Goal: Transaction & Acquisition: Purchase product/service

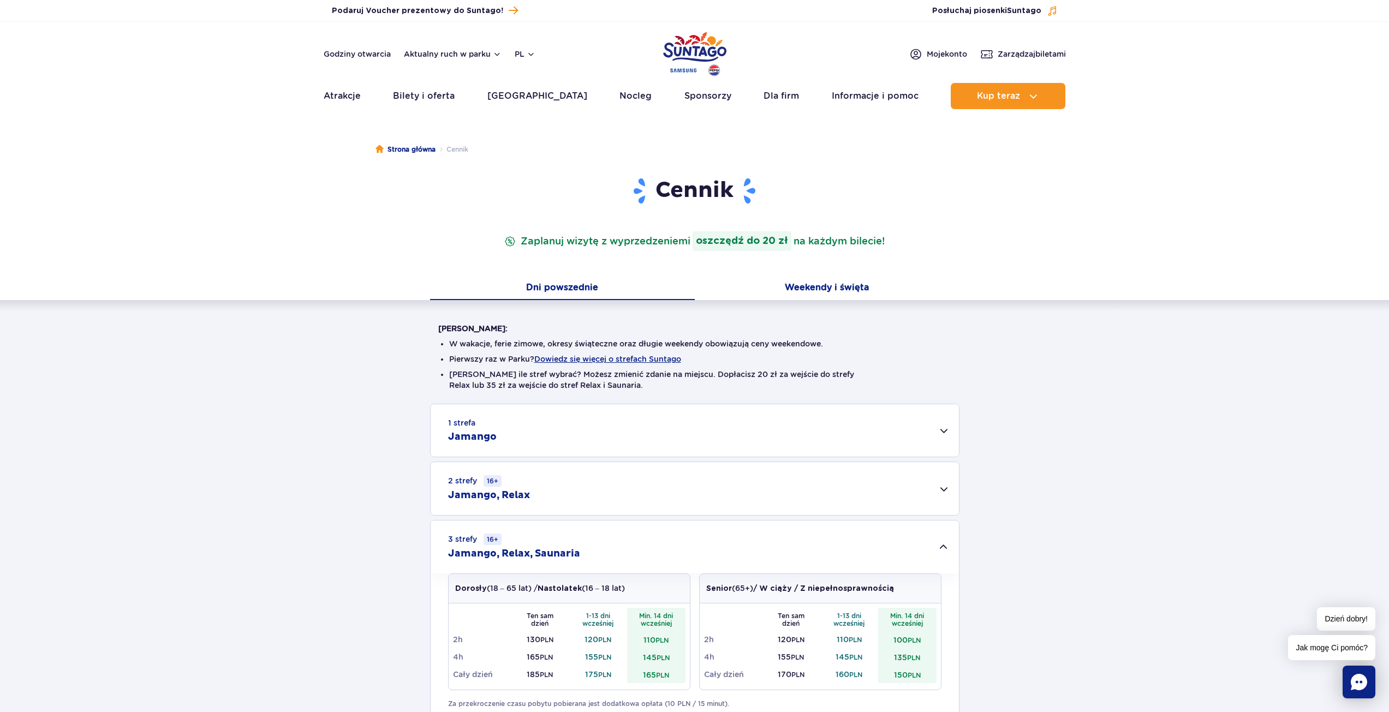
click at [843, 283] on button "Weekendy i święta" at bounding box center [827, 288] width 265 height 23
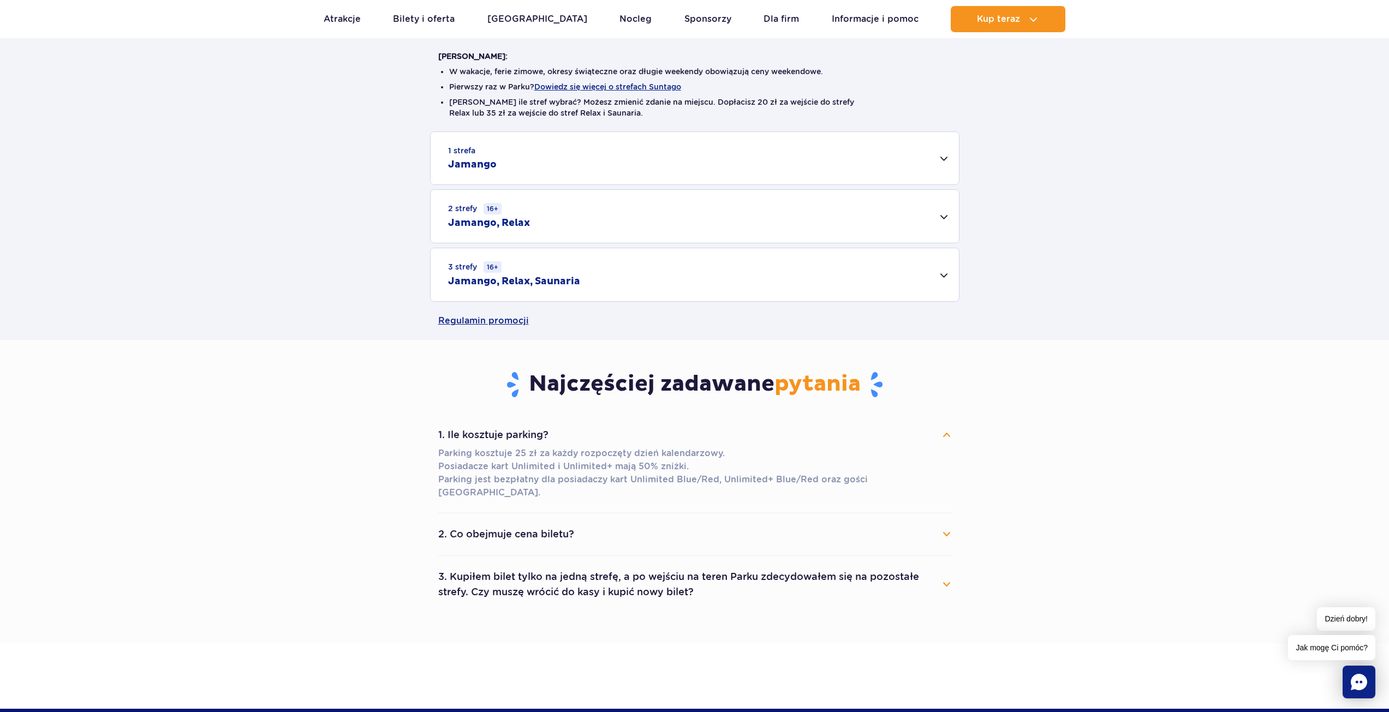
scroll to position [273, 0]
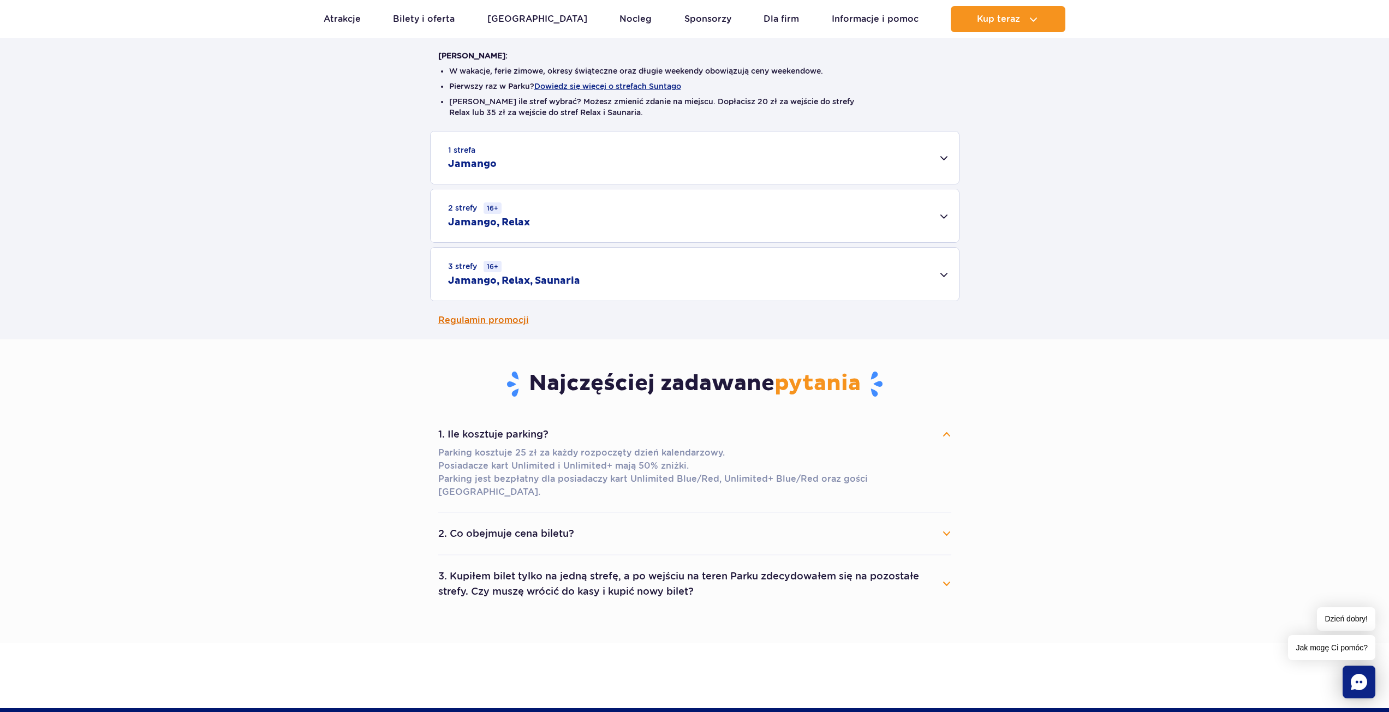
click at [675, 306] on link "Regulamin promocji" at bounding box center [694, 320] width 513 height 38
click at [932, 288] on div "3 strefy 16+ Jamango, Relax, Saunaria" at bounding box center [694, 274] width 528 height 53
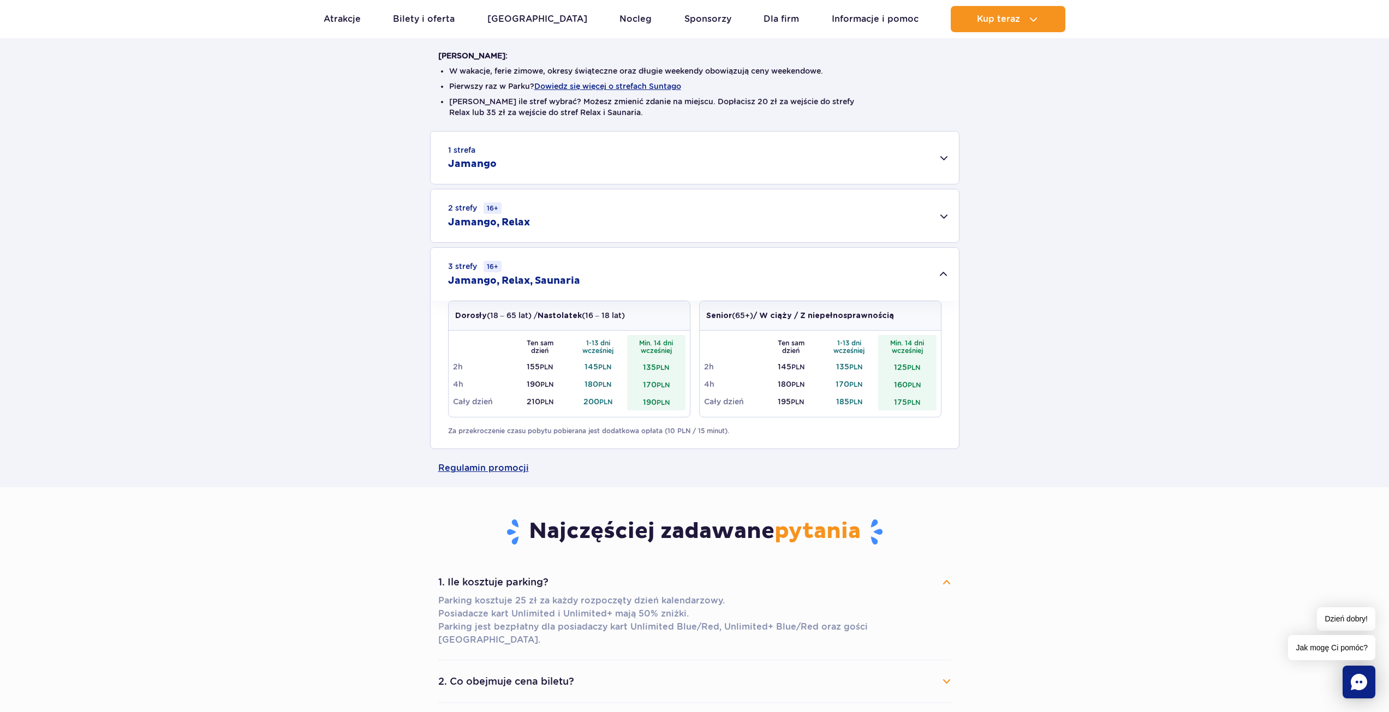
click at [972, 216] on div "1 strefa Jamango Dorosły (18 – 65 lat) / Nastolatek (16 – 18 lat) Ten sam dzień…" at bounding box center [694, 290] width 1389 height 318
drag, startPoint x: 1020, startPoint y: 185, endPoint x: 1100, endPoint y: 8, distance: 194.4
click at [1021, 185] on div "1 strefa Jamango Dorosły (18 – 65 lat) / Nastolatek (16 – 18 lat) Ten sam dzień…" at bounding box center [694, 290] width 1389 height 318
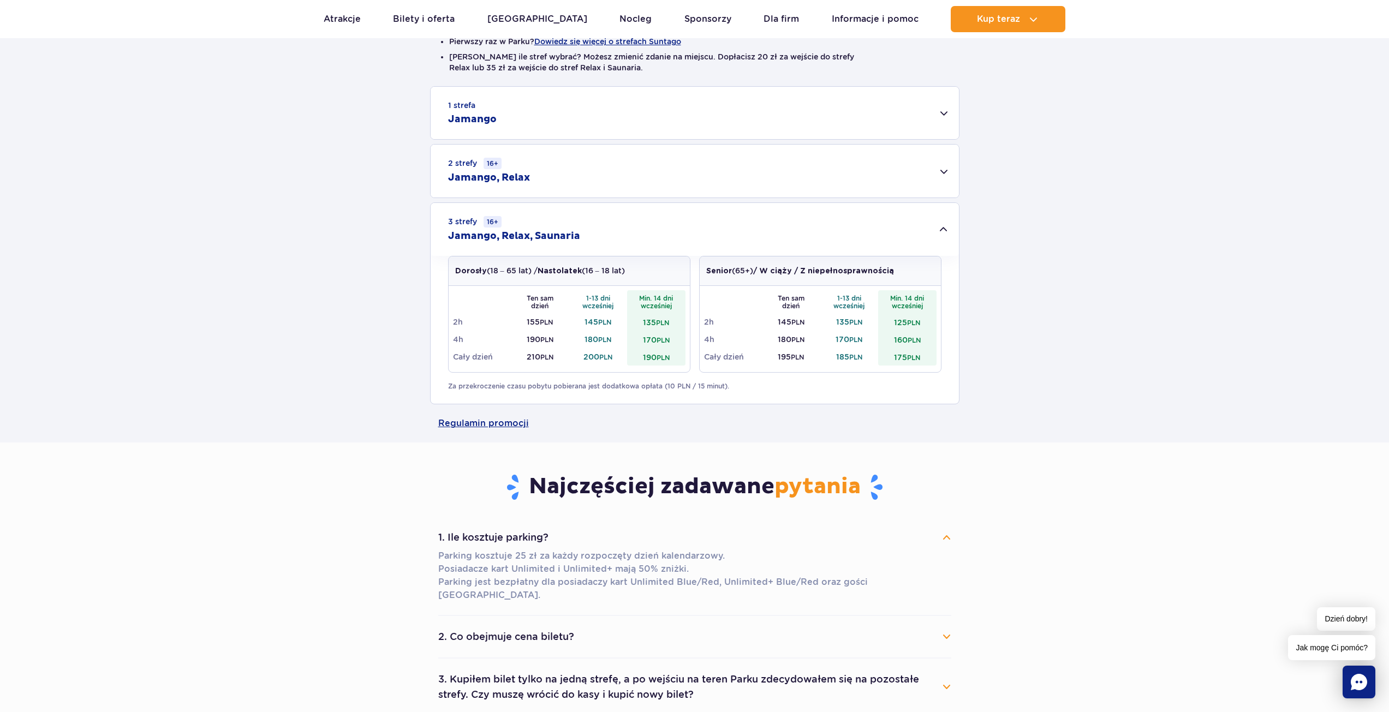
scroll to position [164, 0]
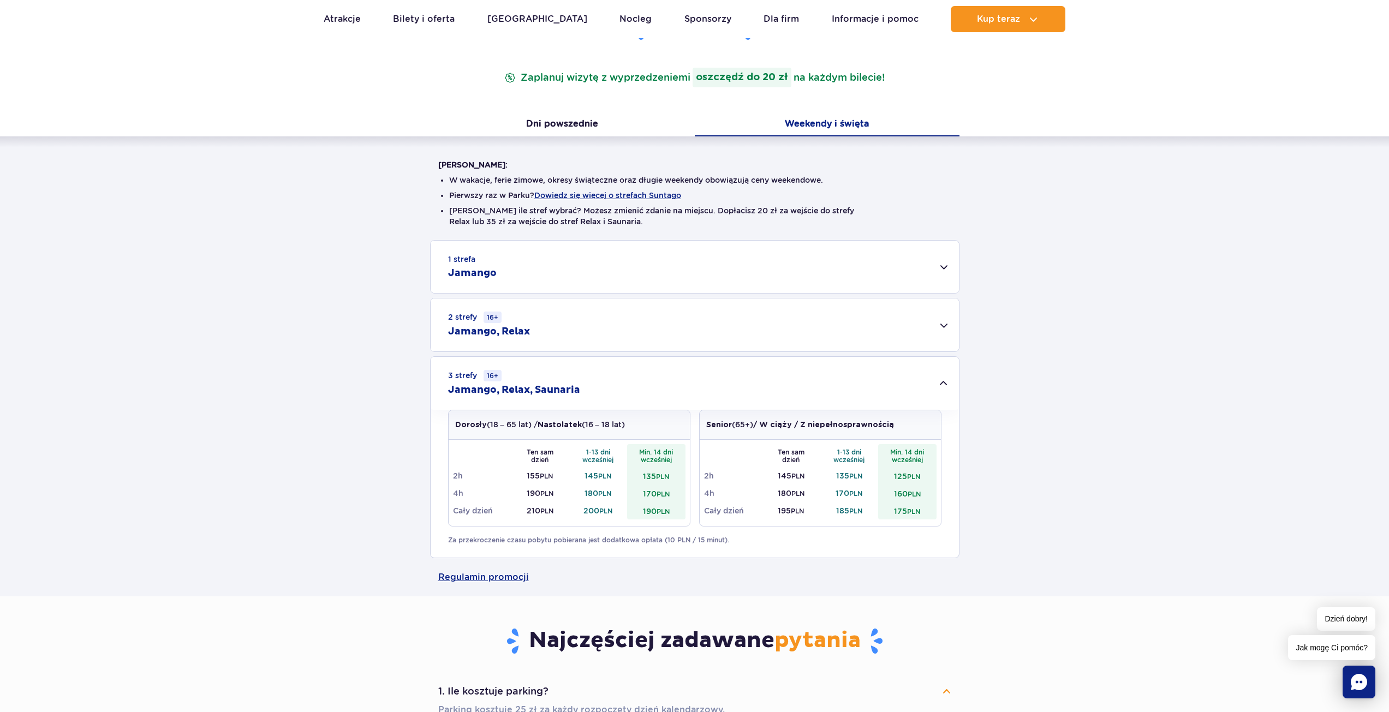
click at [894, 335] on div "2 strefy 16+ Jamango, Relax" at bounding box center [694, 324] width 528 height 53
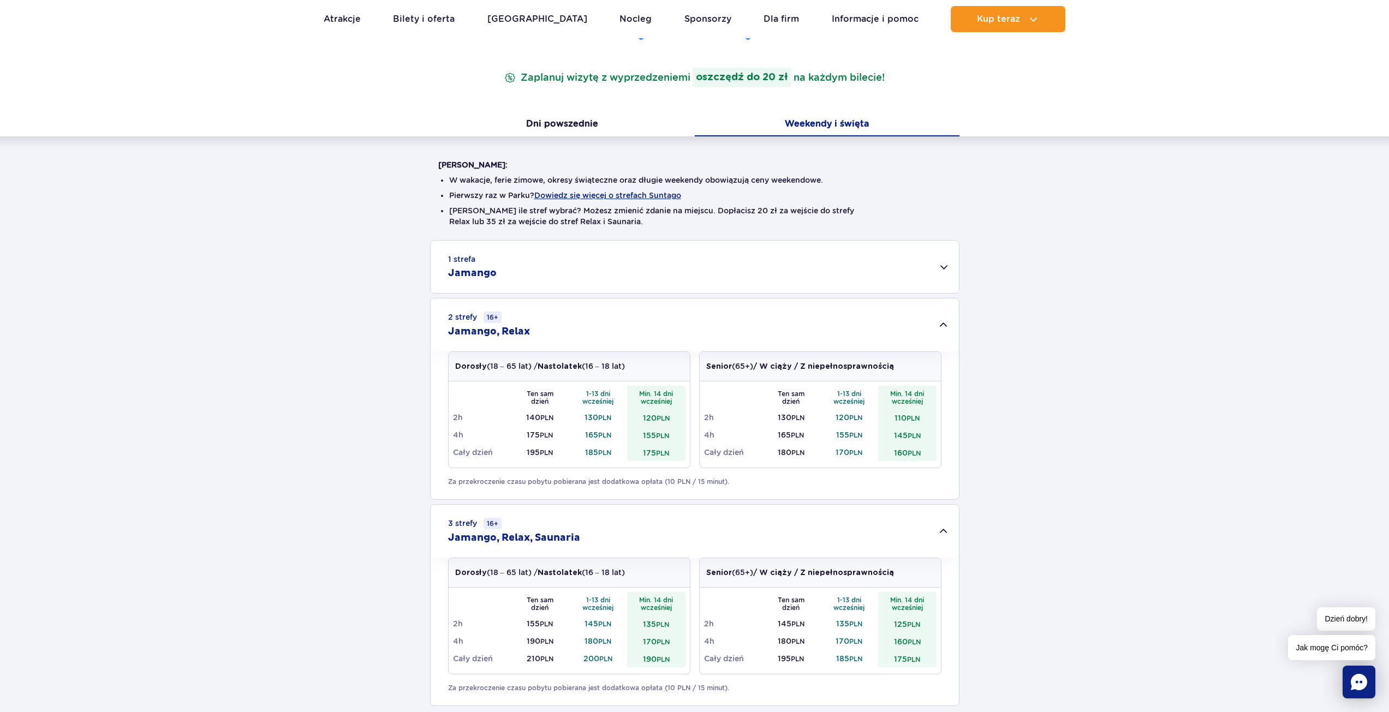
click at [930, 315] on div "2 strefy 16+ Jamango, Relax" at bounding box center [694, 324] width 528 height 53
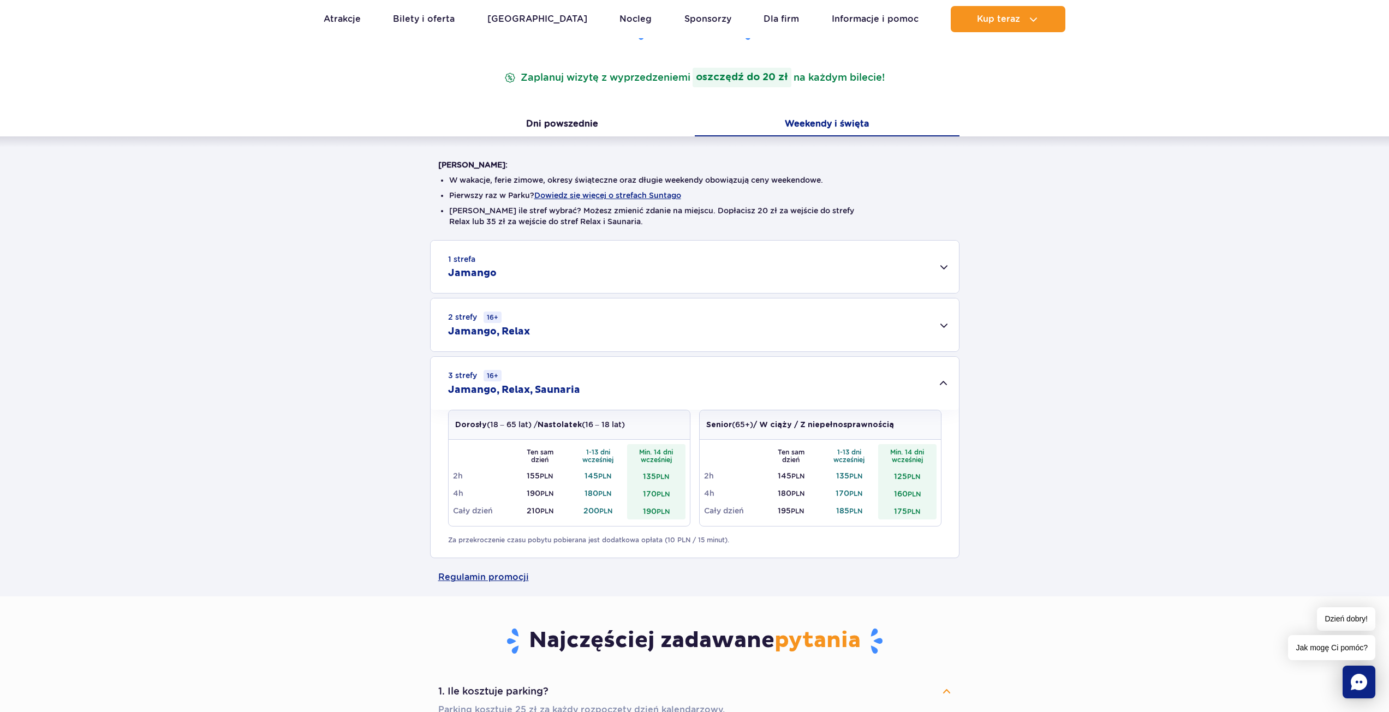
click at [1063, 488] on div "1 strefa Jamango Dorosły (18 – 65 lat) / Nastolatek (16 – 18 lat) Ten sam dzień…" at bounding box center [694, 399] width 1389 height 318
click at [199, 507] on div "1 strefa Jamango Dorosły (18 – 65 lat) / Nastolatek (16 – 18 lat) Ten sam dzień…" at bounding box center [694, 399] width 1389 height 318
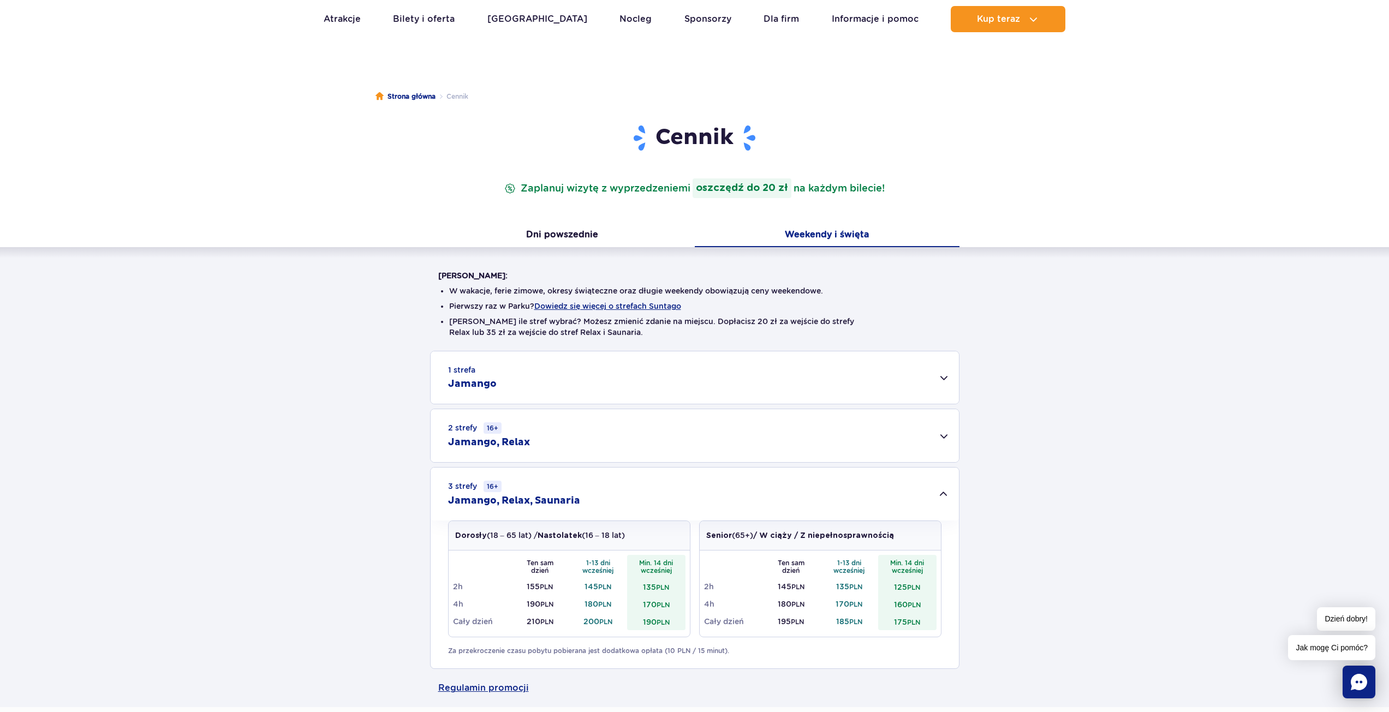
scroll to position [0, 0]
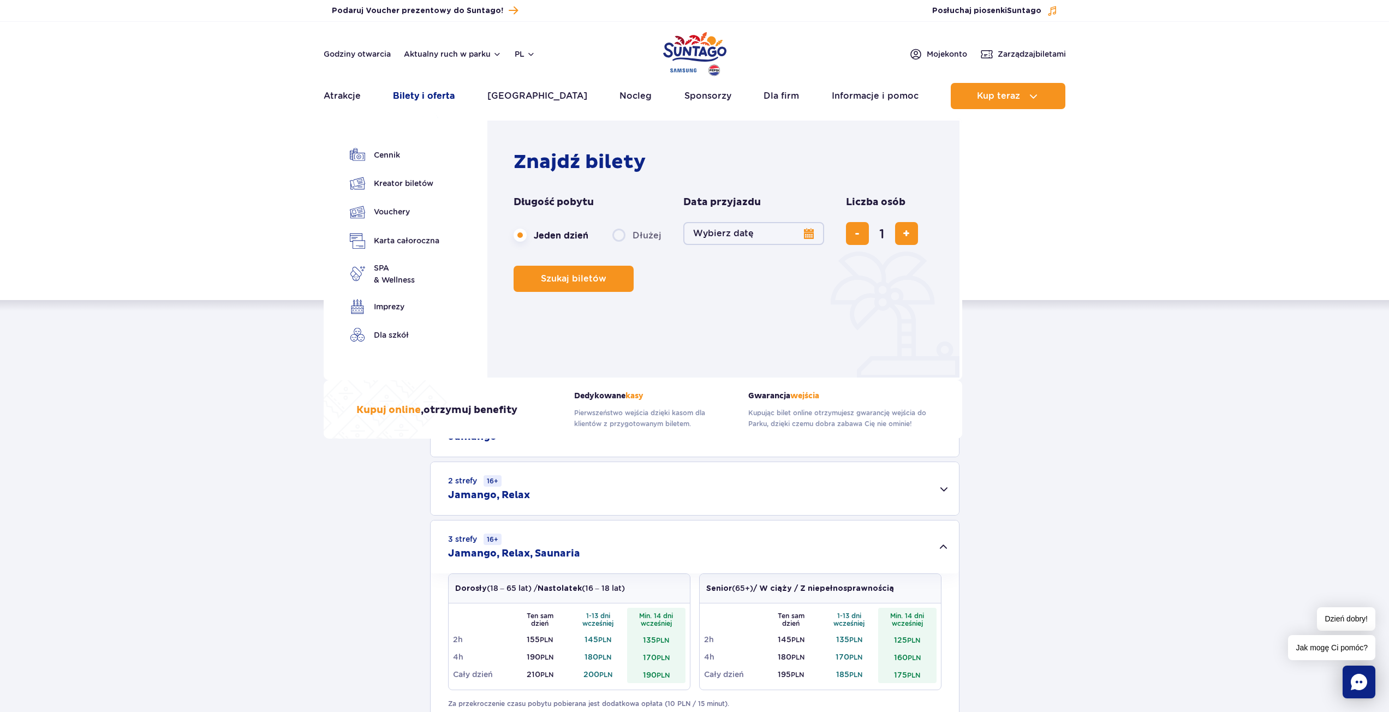
click at [429, 100] on link "Bilety i oferta" at bounding box center [424, 96] width 62 height 26
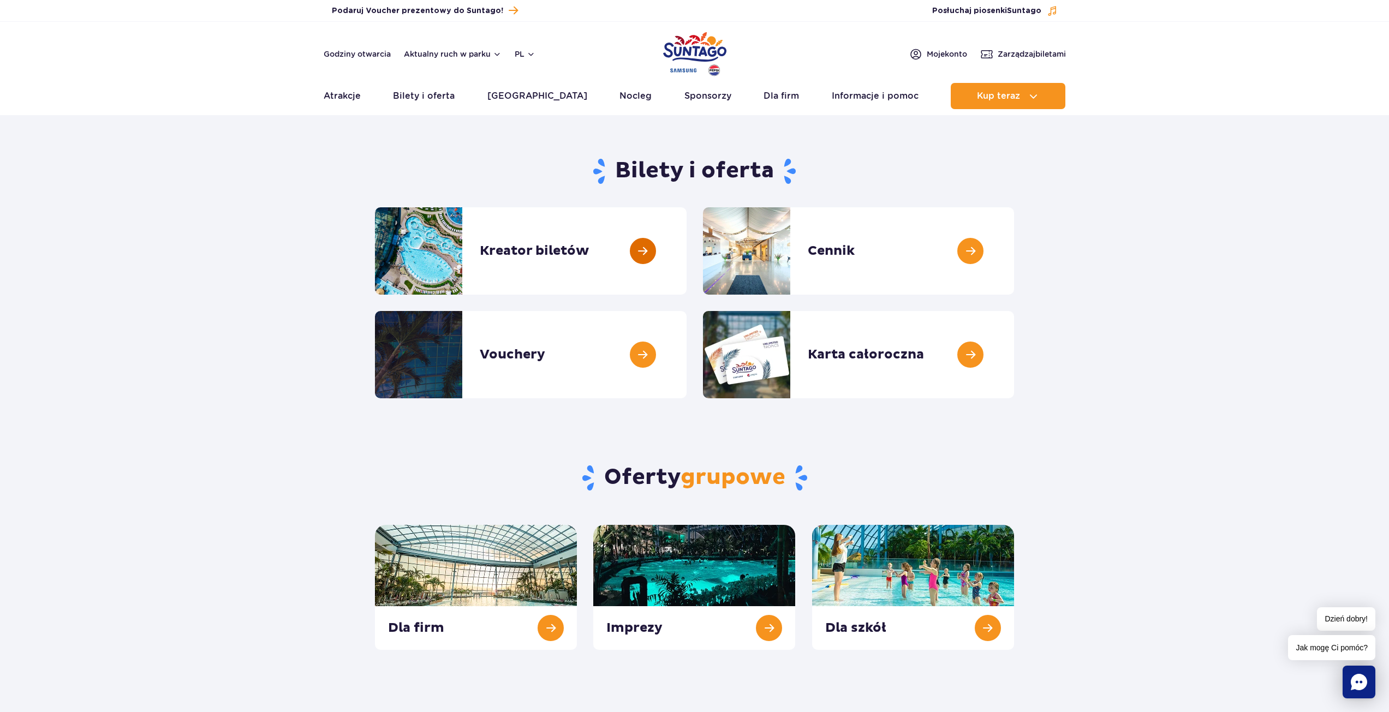
click at [686, 251] on link at bounding box center [686, 250] width 0 height 87
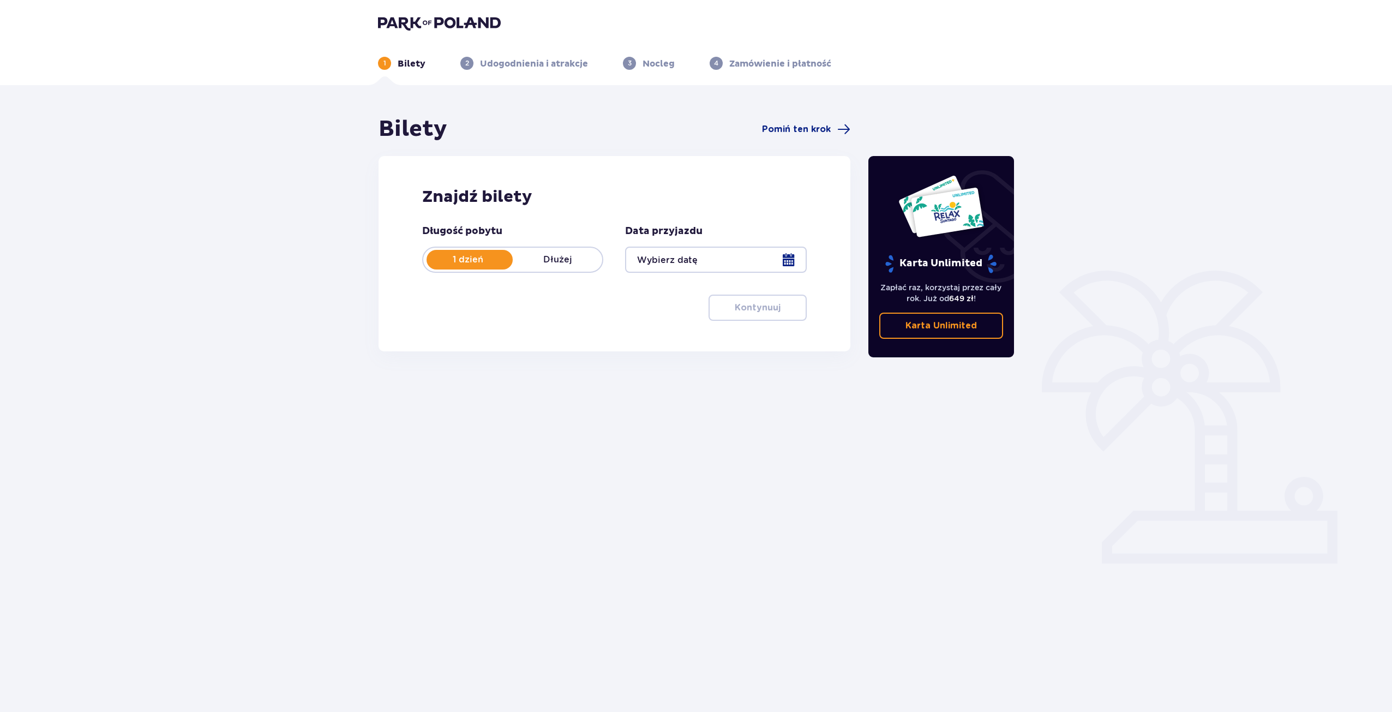
click at [771, 264] on div at bounding box center [715, 260] width 181 height 26
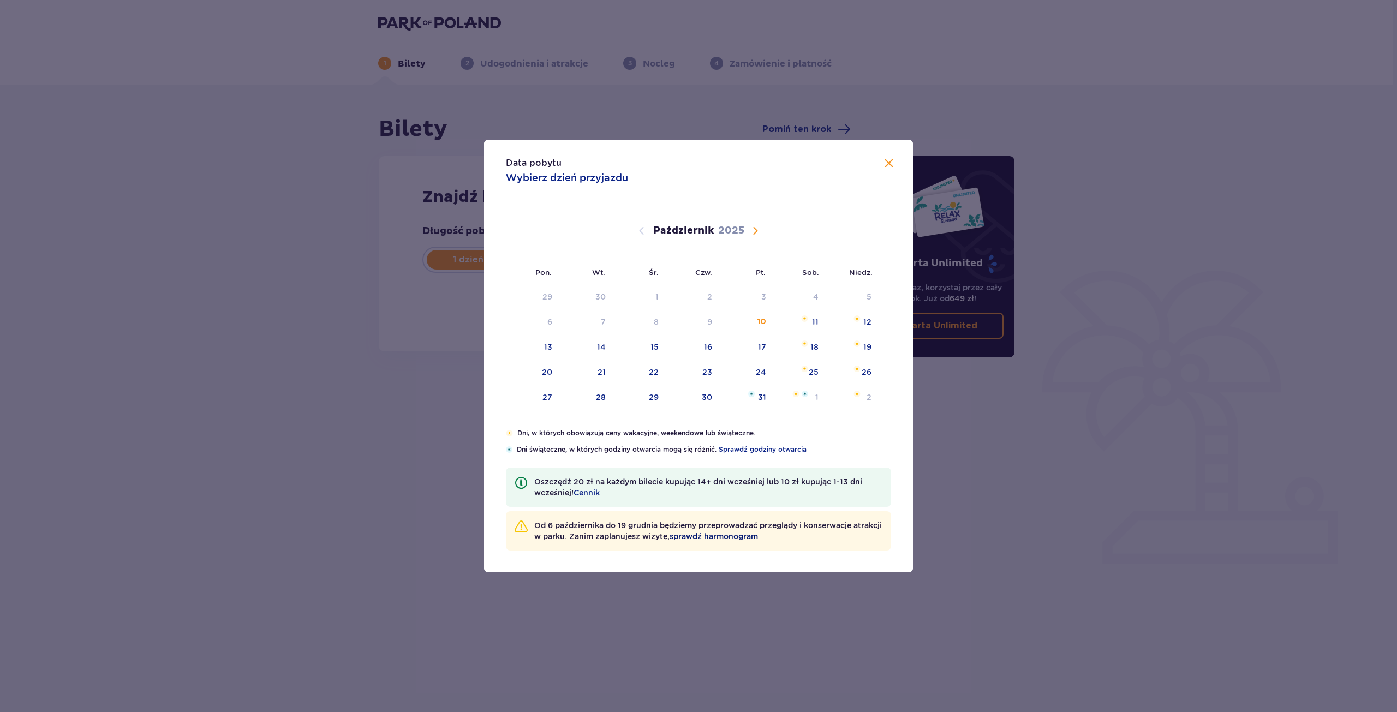
click at [740, 541] on span "sprawdź harmonogram" at bounding box center [713, 536] width 88 height 11
click at [892, 165] on span "Zamknij" at bounding box center [888, 163] width 13 height 13
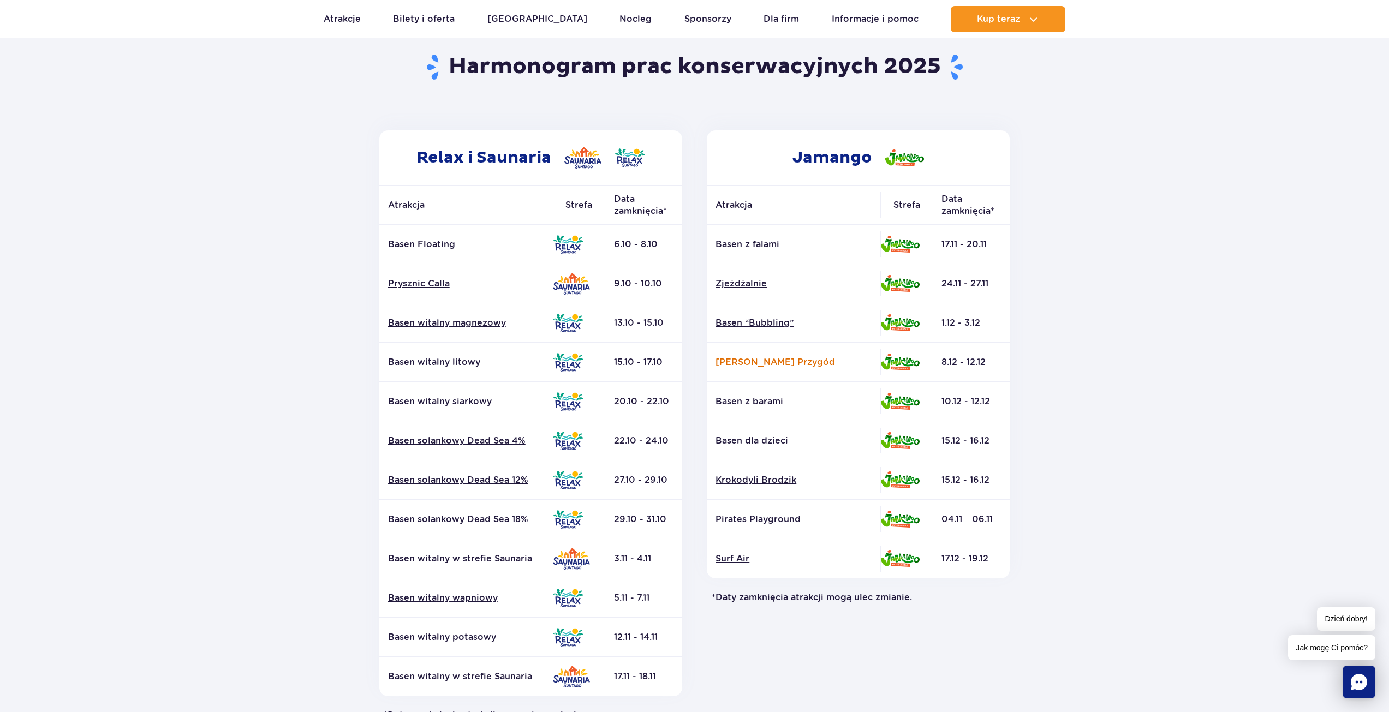
scroll to position [109, 0]
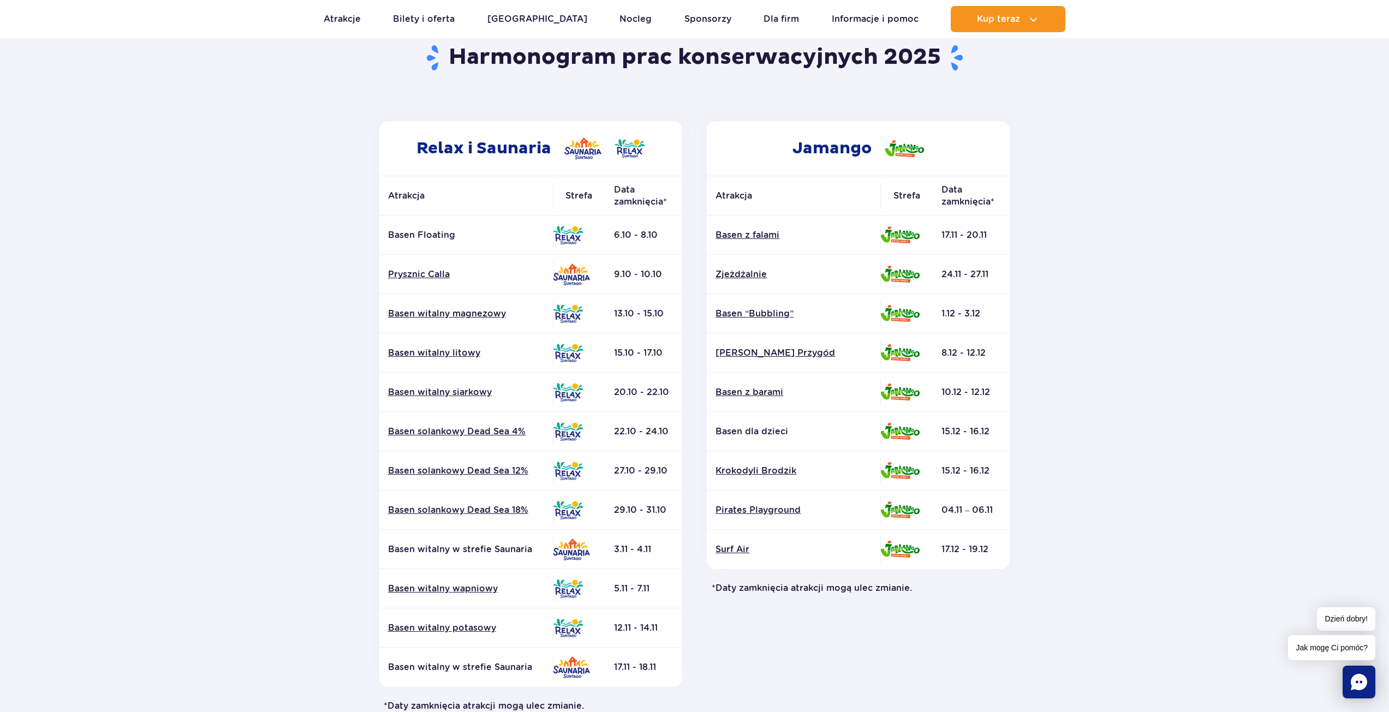
click at [550, 235] on td "Basen Floating" at bounding box center [466, 235] width 174 height 39
click at [1180, 390] on section "Powrót do strony głównej Harmonogram prac konserwacyjnych 2025 Relax i Saunaria…" at bounding box center [694, 400] width 1389 height 782
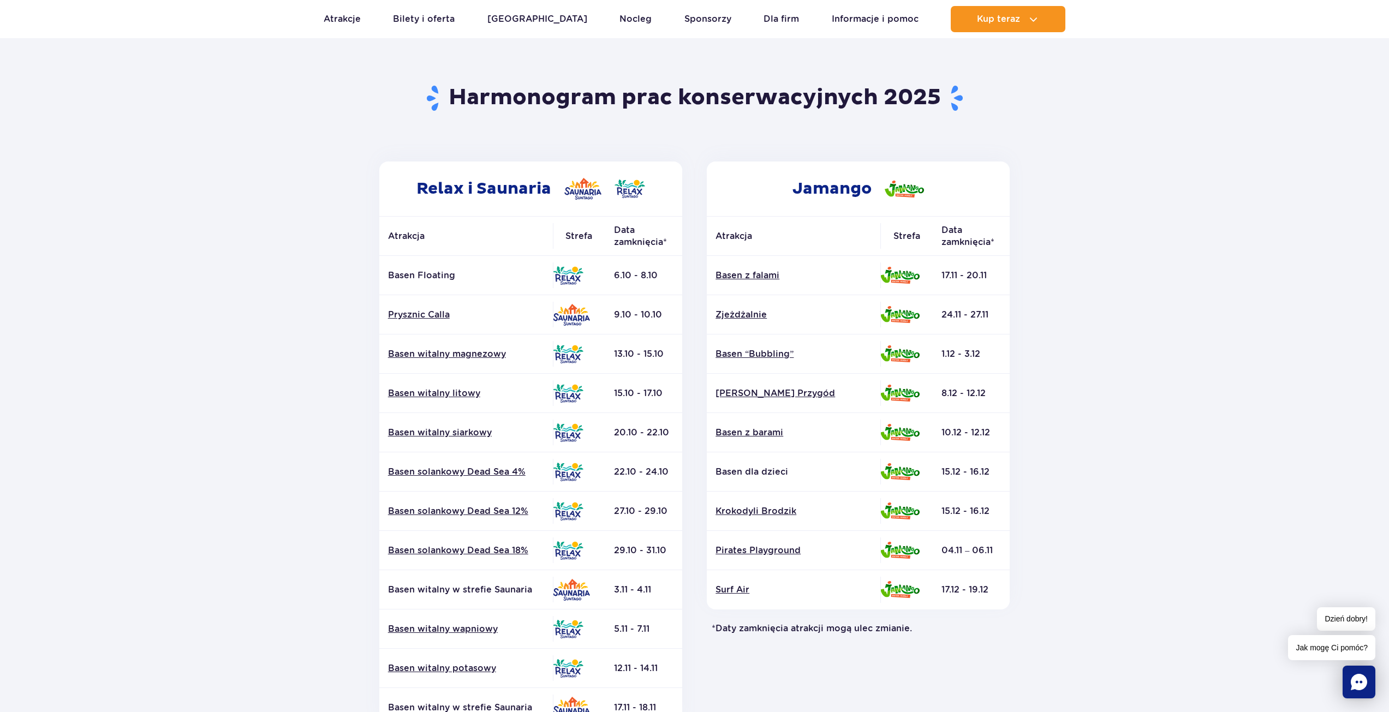
scroll to position [0, 0]
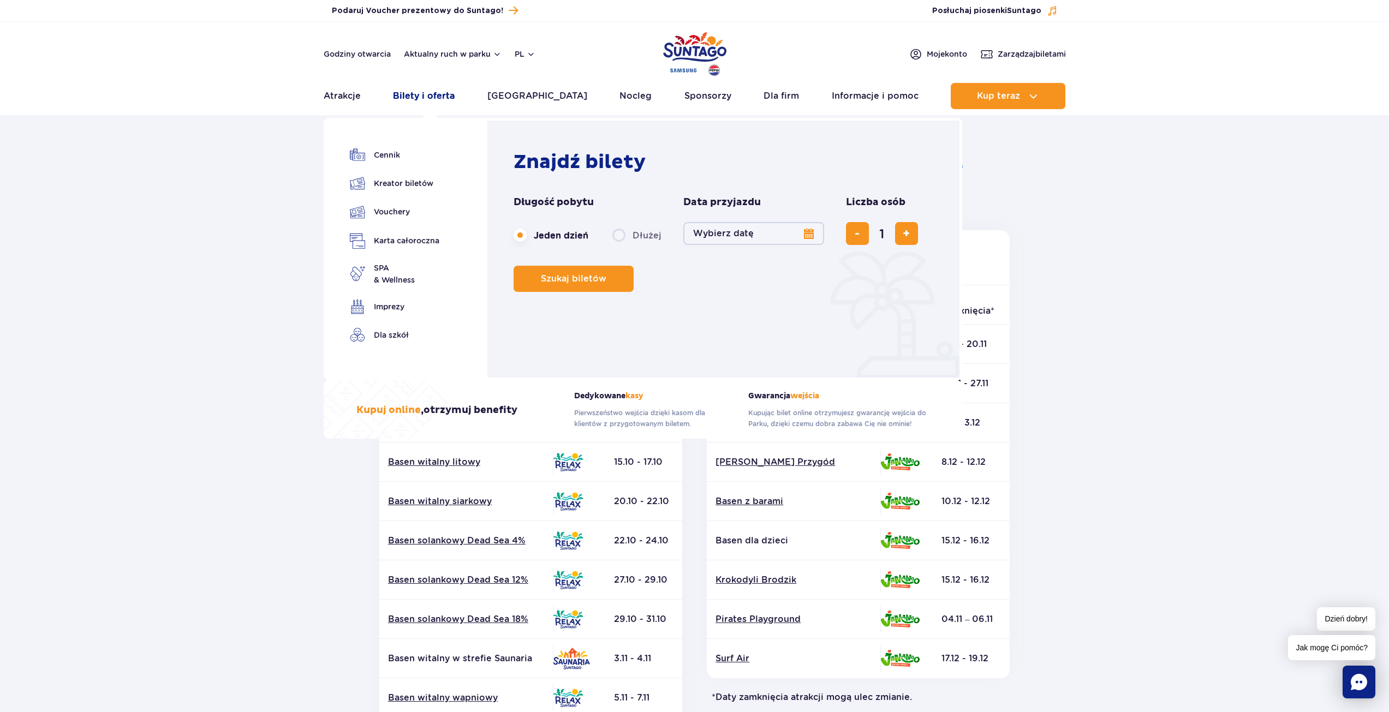
click at [454, 99] on link "Bilety i oferta" at bounding box center [424, 96] width 62 height 26
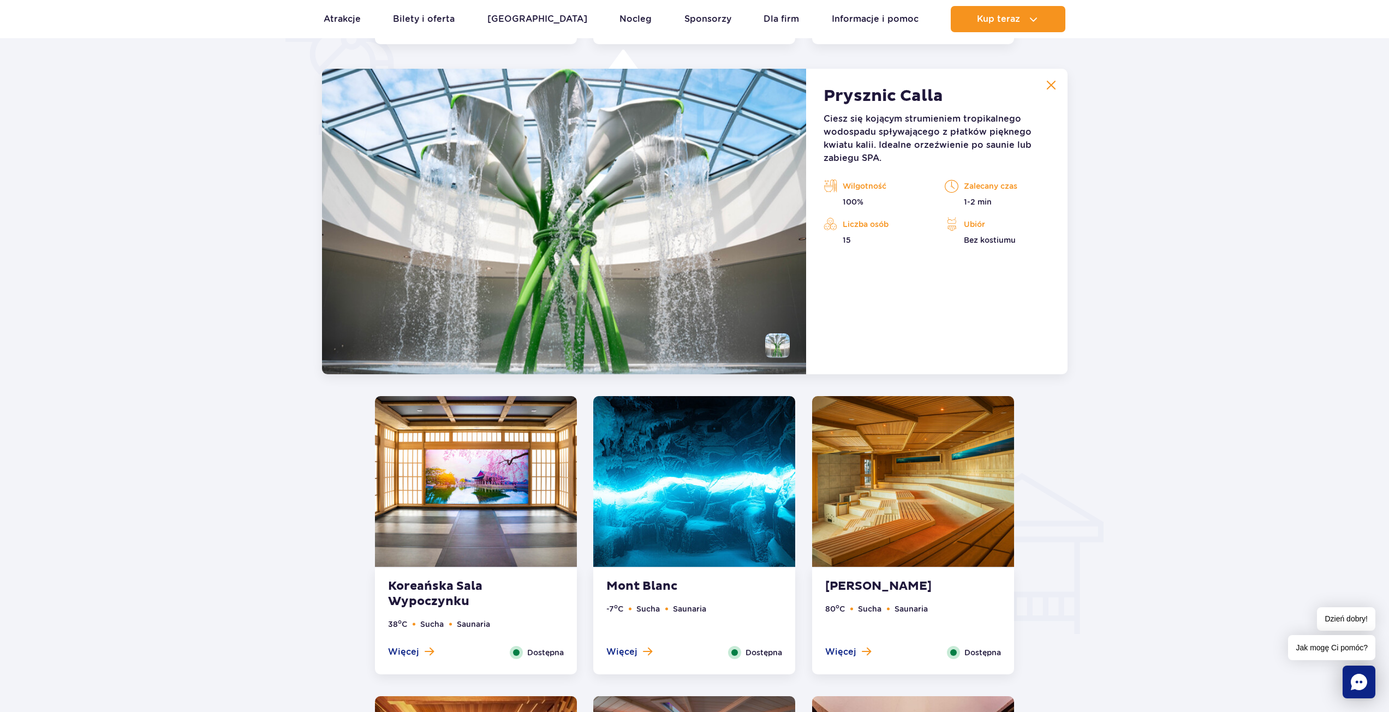
scroll to position [805, 0]
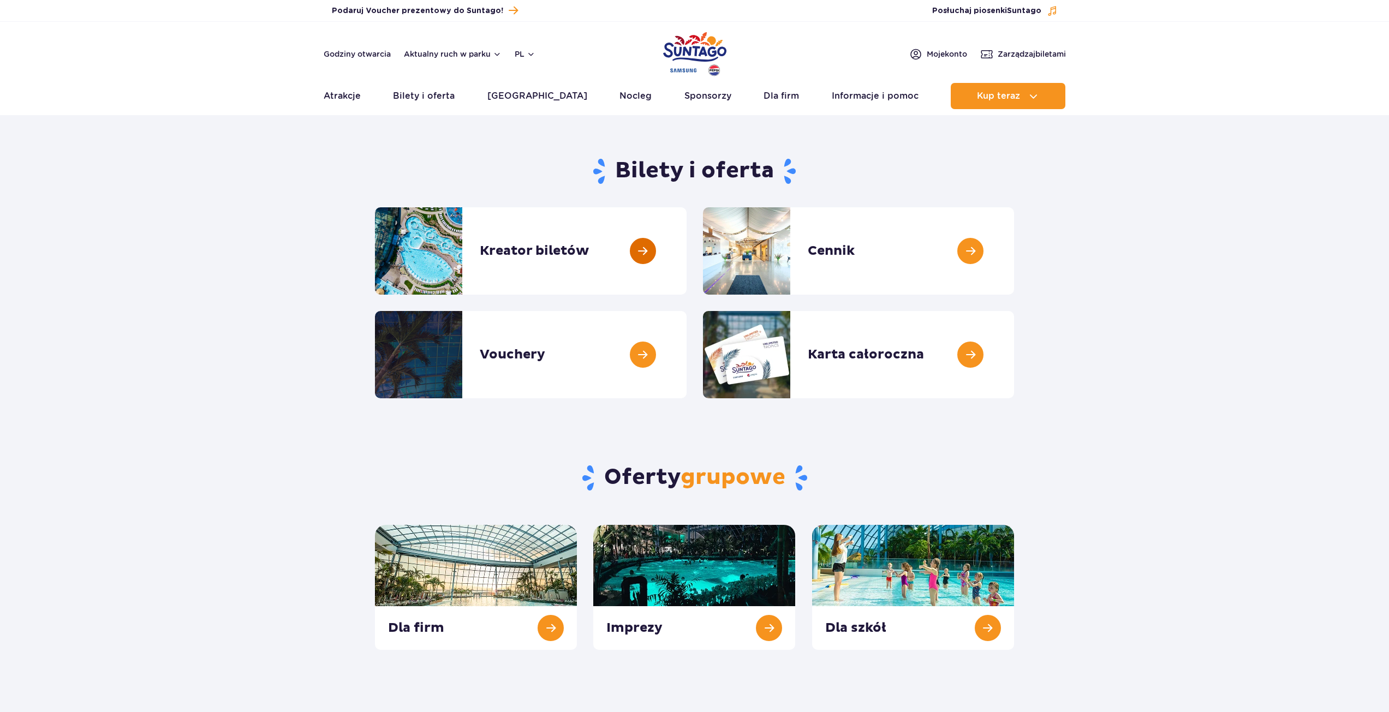
click at [686, 246] on link at bounding box center [686, 250] width 0 height 87
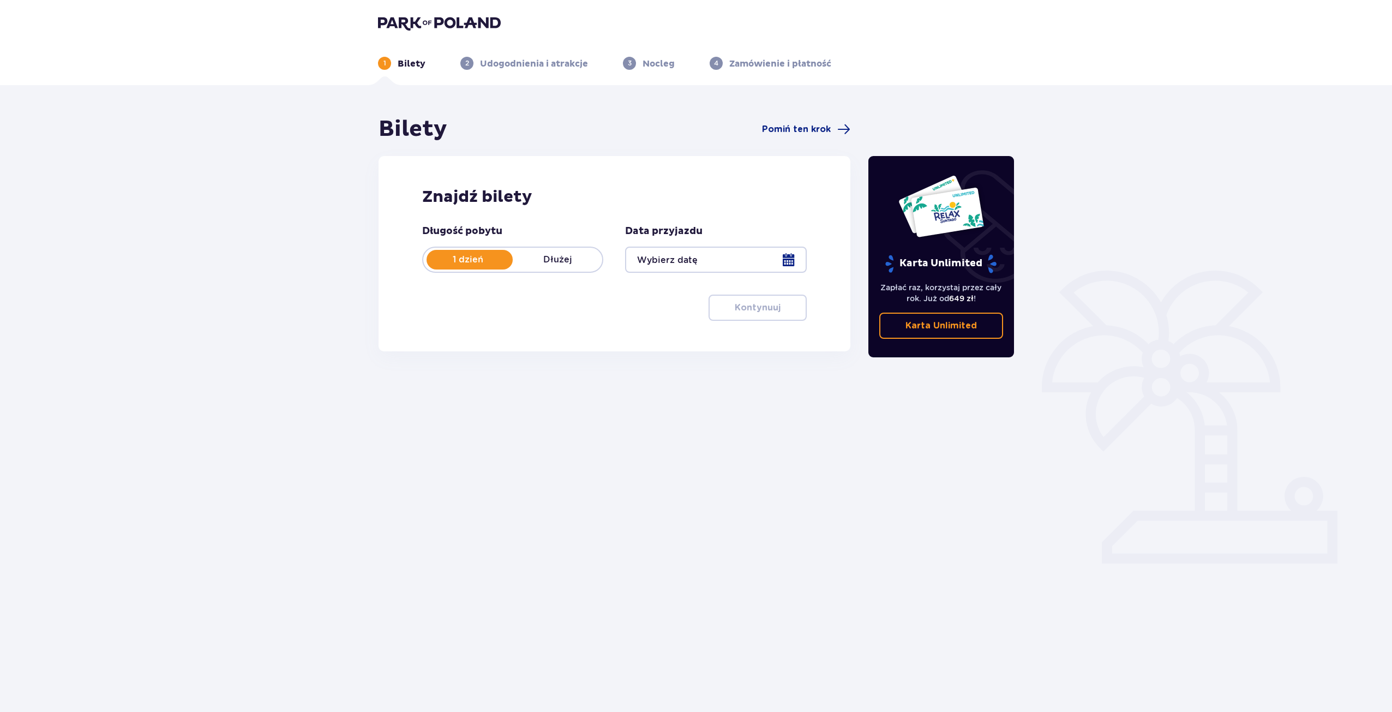
click at [771, 261] on div at bounding box center [715, 260] width 181 height 26
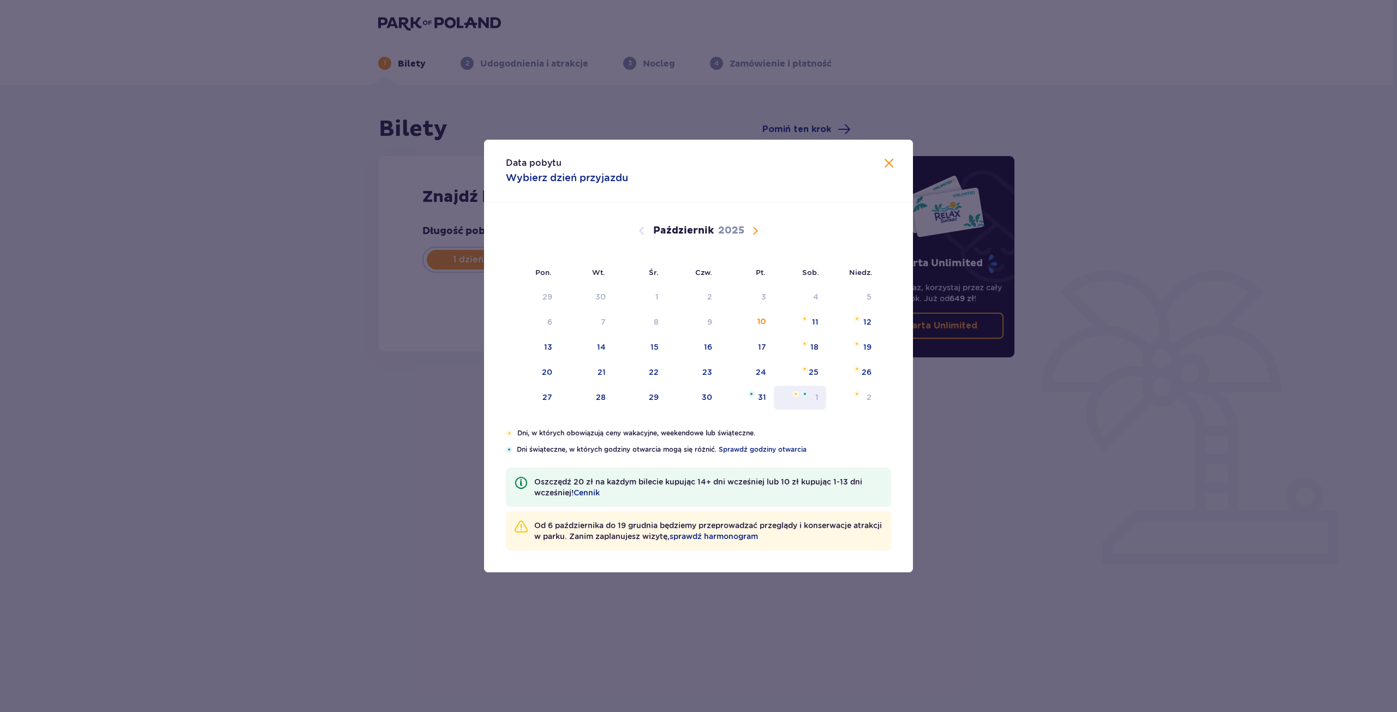
click at [803, 397] on div "1" at bounding box center [800, 398] width 53 height 24
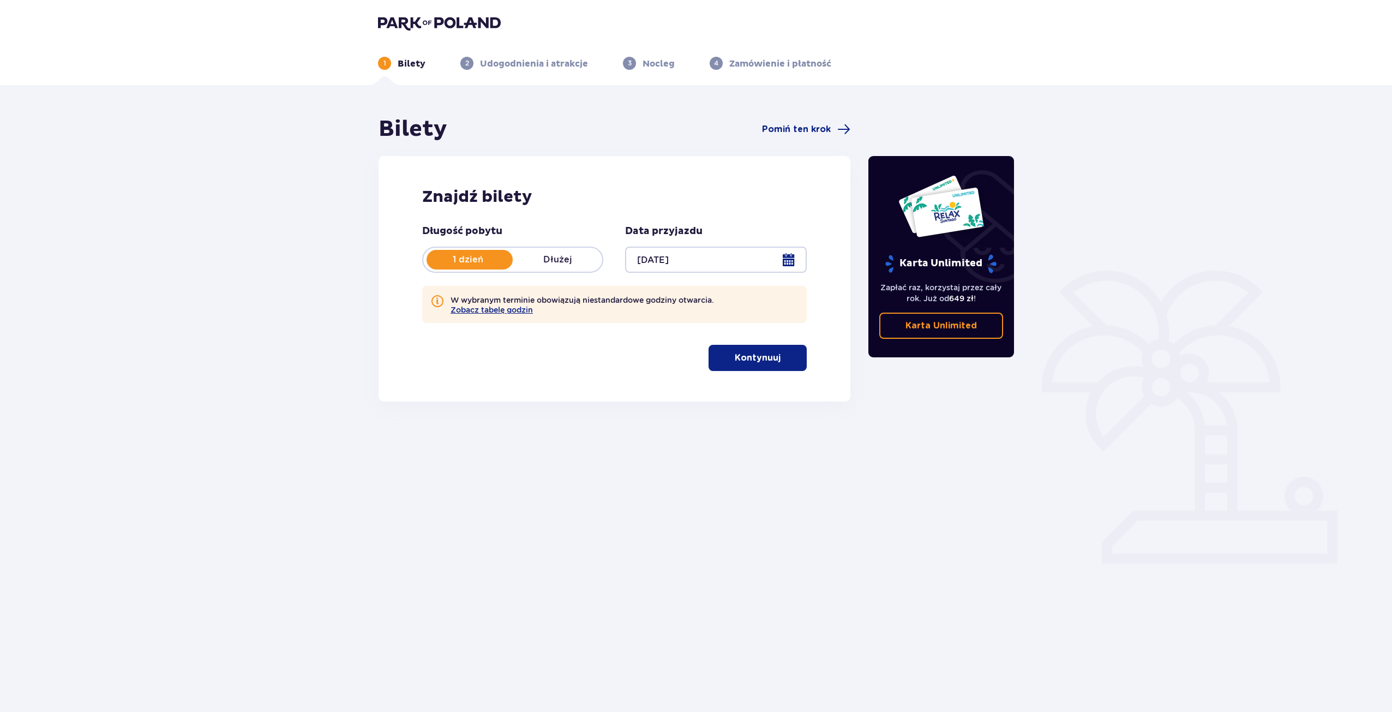
click at [772, 260] on div at bounding box center [715, 260] width 181 height 26
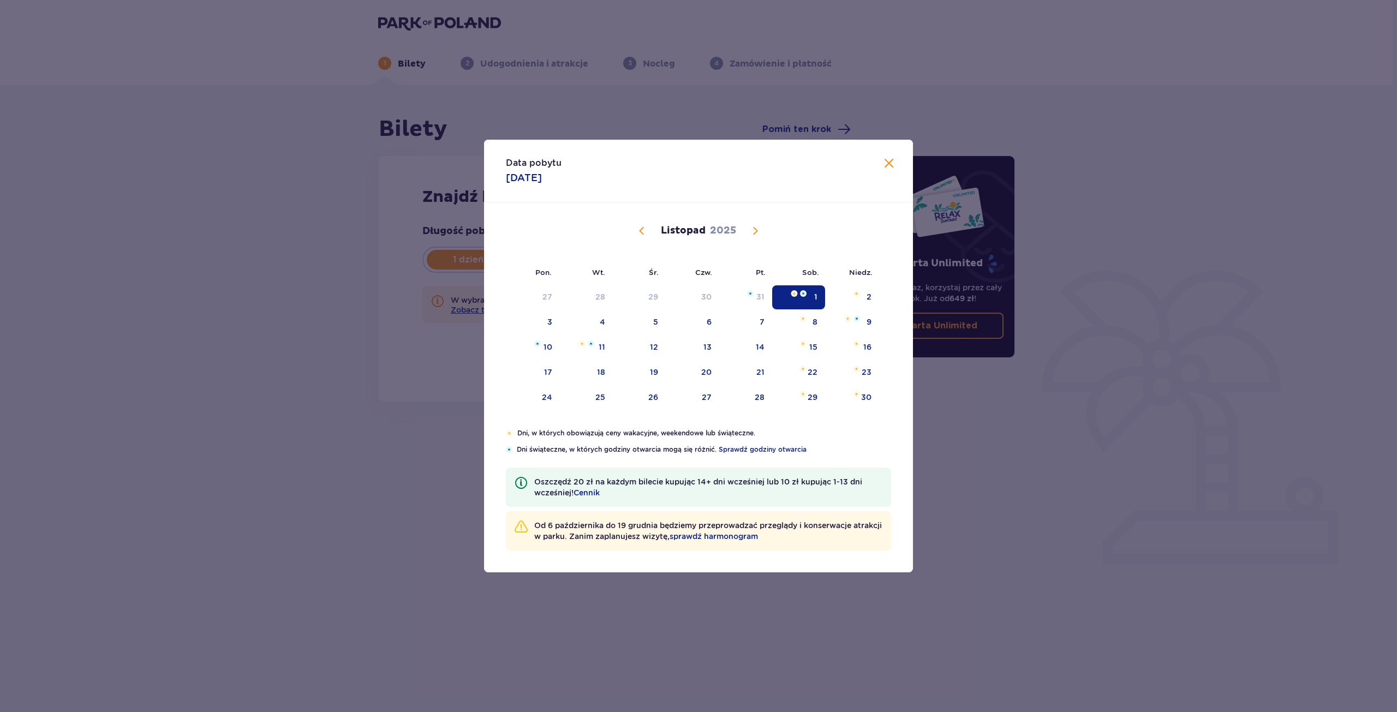
click at [887, 165] on span "Zamknij" at bounding box center [888, 163] width 13 height 13
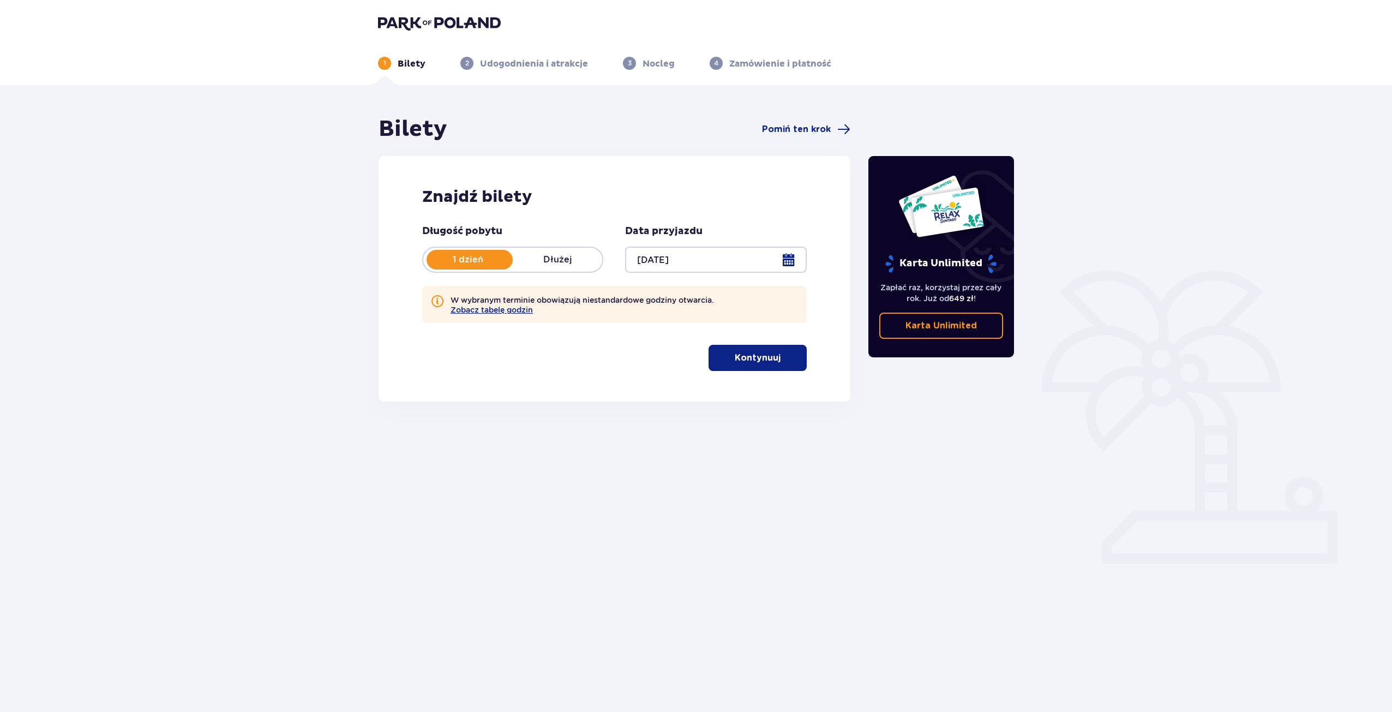
click at [695, 268] on div at bounding box center [715, 260] width 181 height 26
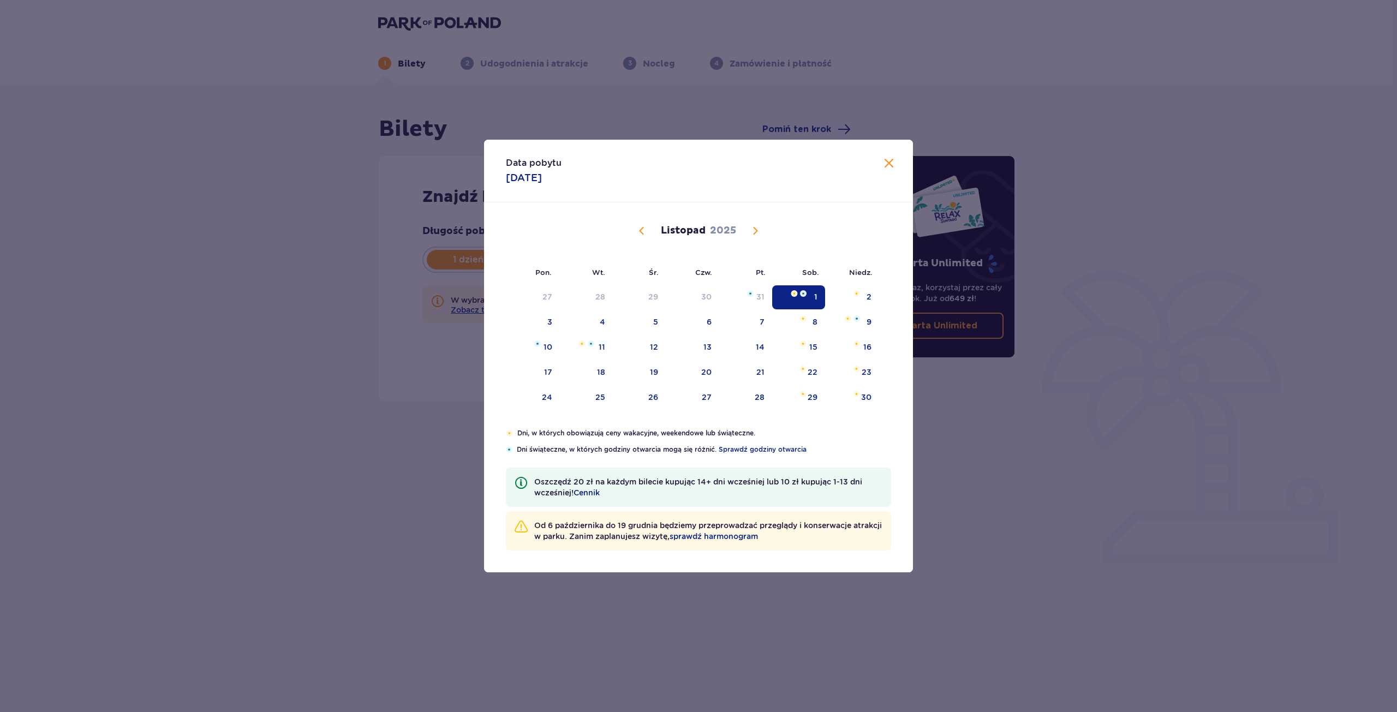
click at [648, 234] on span "Poprzedni miesiąc" at bounding box center [641, 230] width 13 height 13
click at [817, 321] on div "11" at bounding box center [815, 321] width 7 height 11
type input "[DATE]"
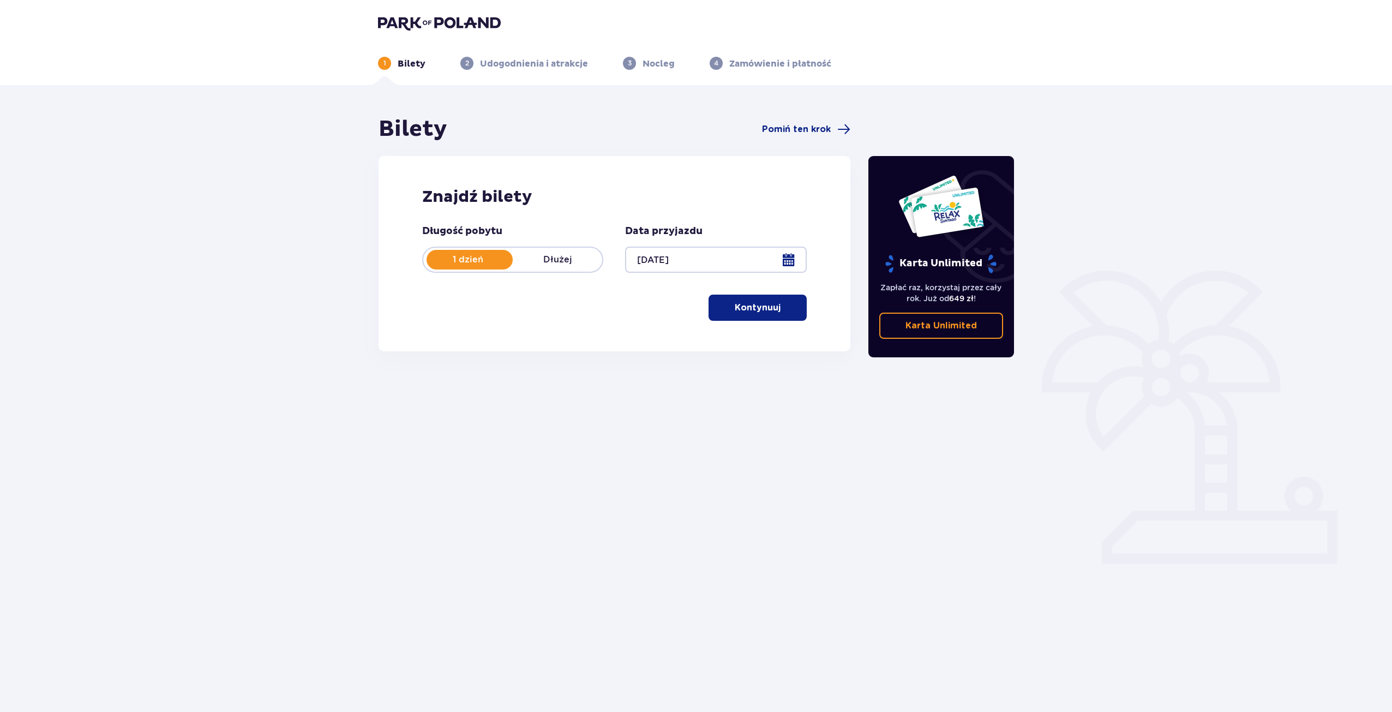
click at [769, 308] on p "Kontynuuj" at bounding box center [758, 308] width 46 height 12
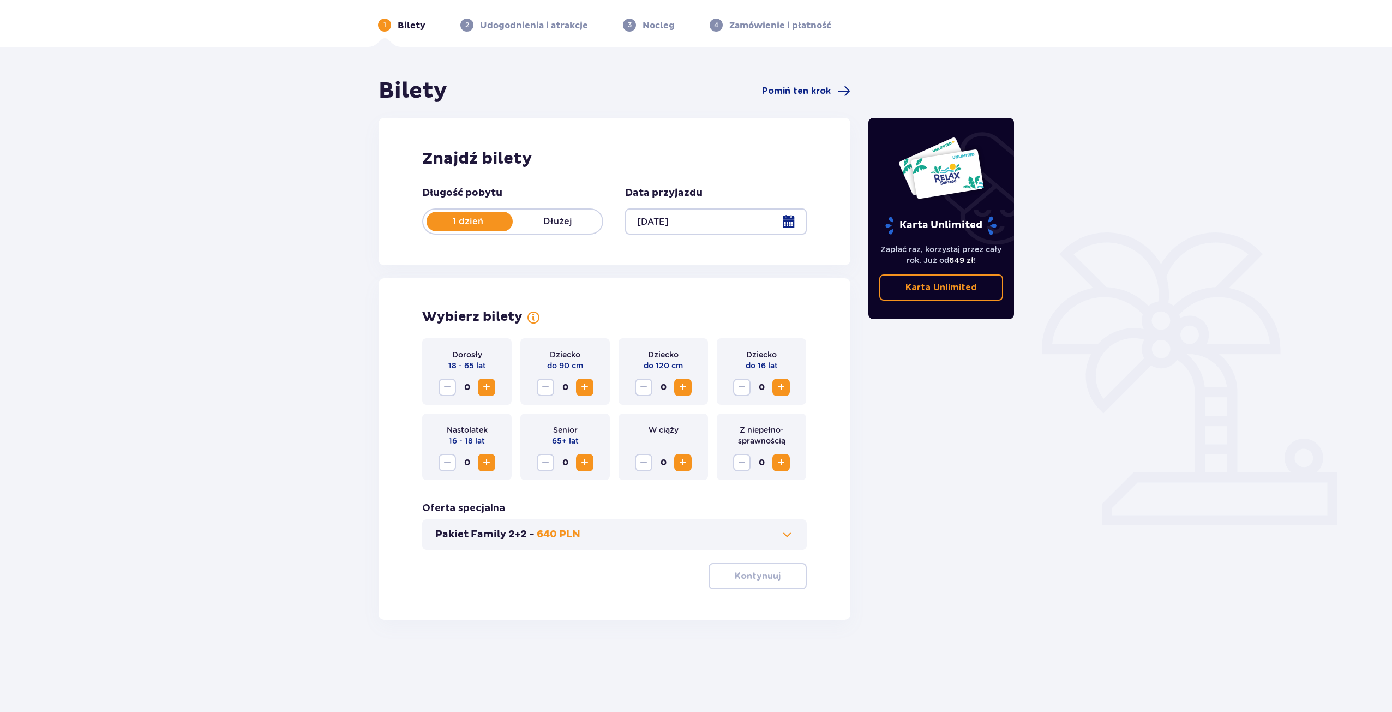
scroll to position [39, 0]
click at [492, 383] on span "Zwiększ" at bounding box center [486, 386] width 13 height 13
click at [492, 384] on span "Zwiększ" at bounding box center [486, 386] width 13 height 13
click at [756, 578] on p "Kontynuuj" at bounding box center [758, 575] width 46 height 12
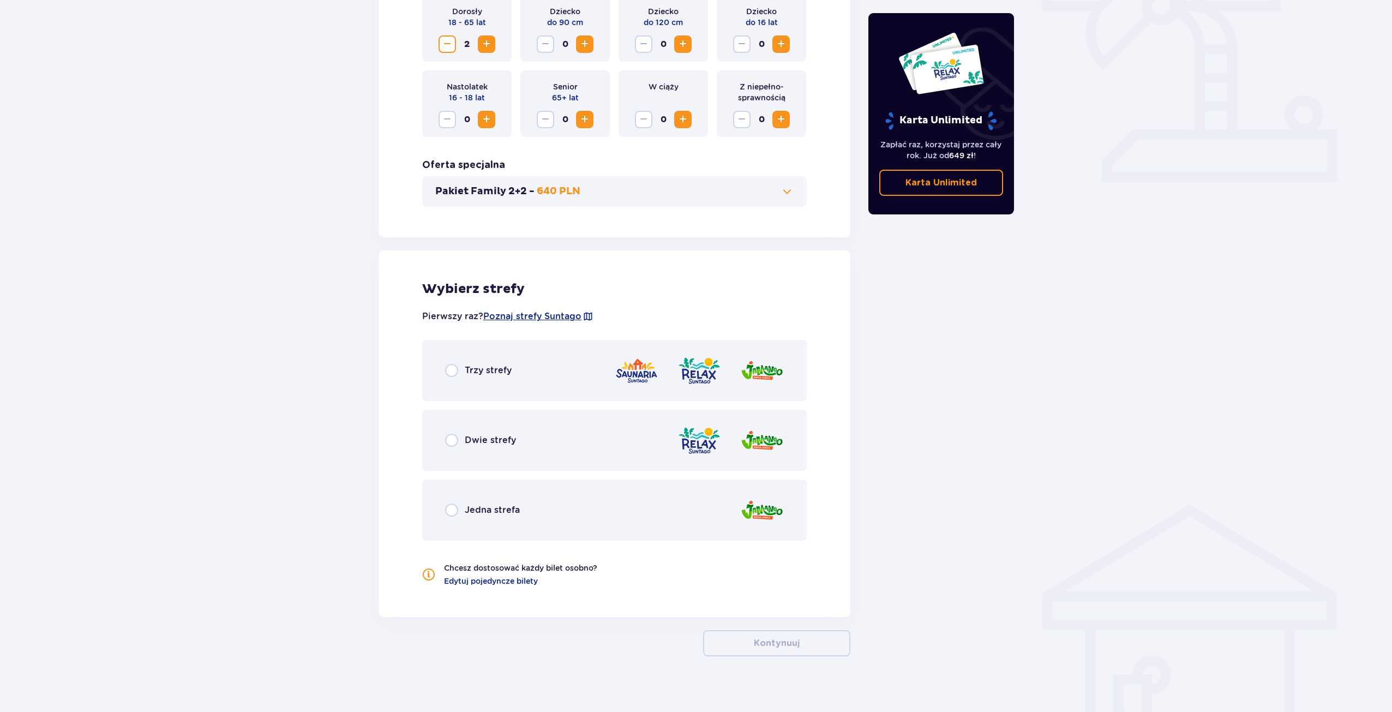
scroll to position [391, 0]
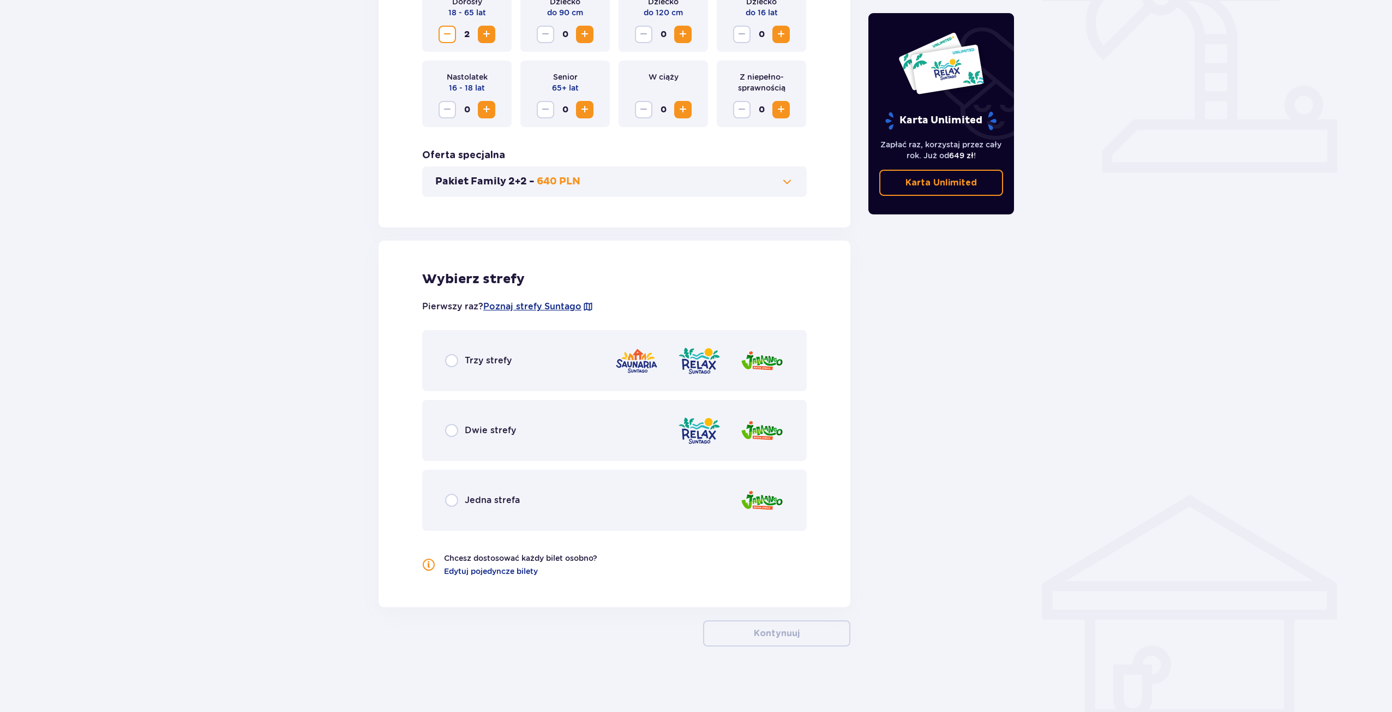
click at [468, 369] on div "Trzy strefy" at bounding box center [614, 360] width 385 height 61
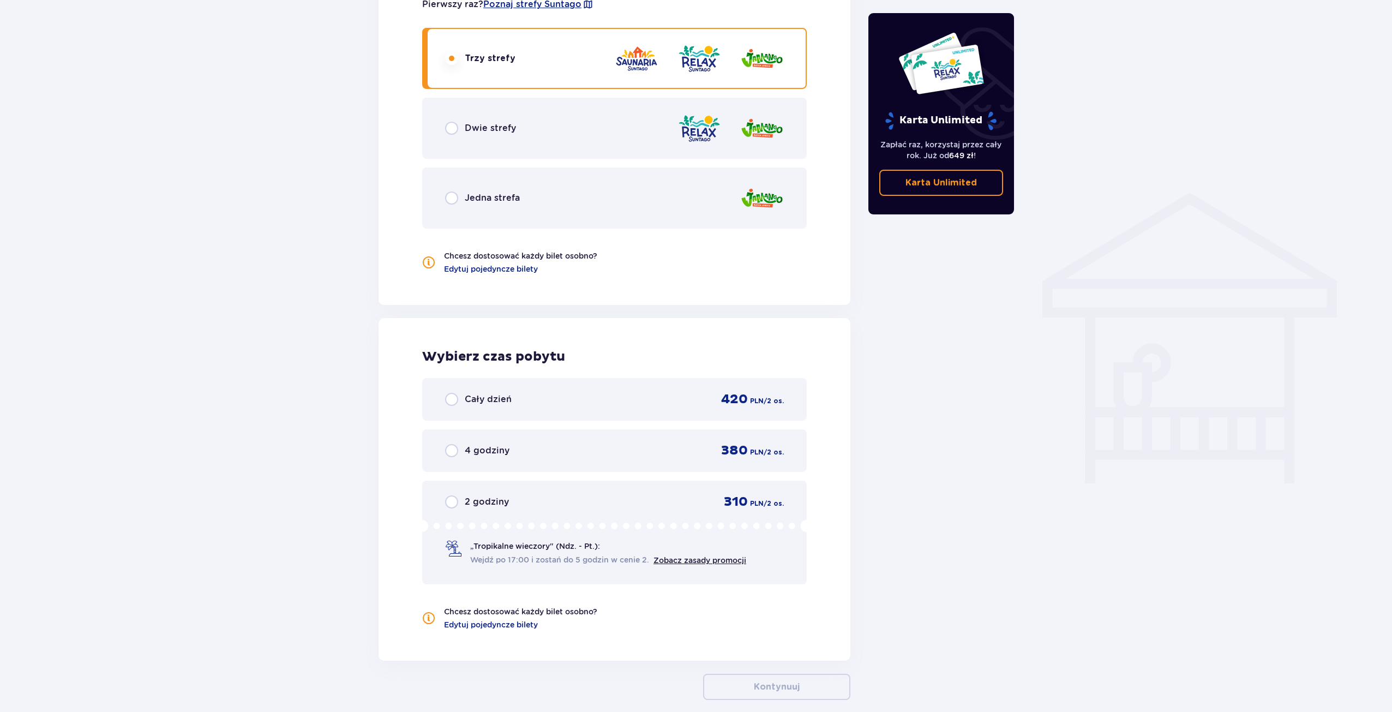
scroll to position [747, 0]
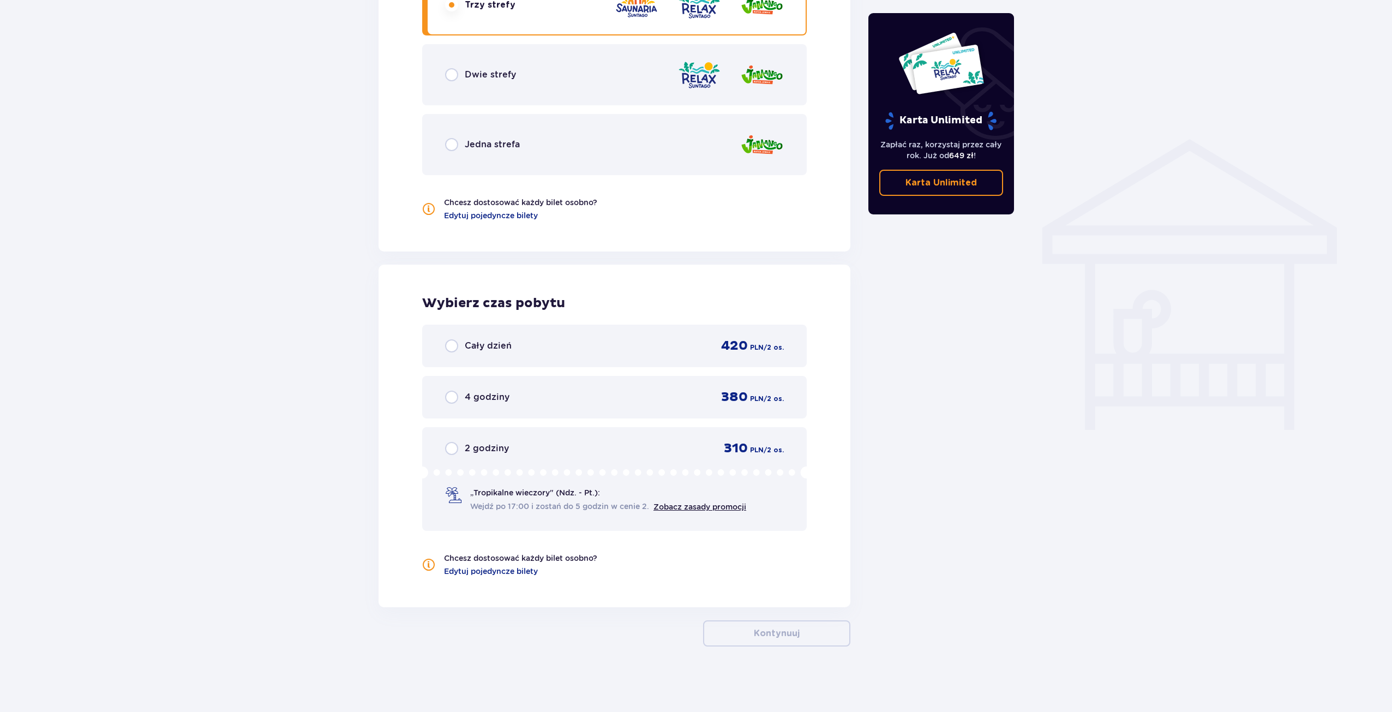
click at [480, 356] on div "Cały dzień 420 PLN / 2 os." at bounding box center [614, 346] width 385 height 43
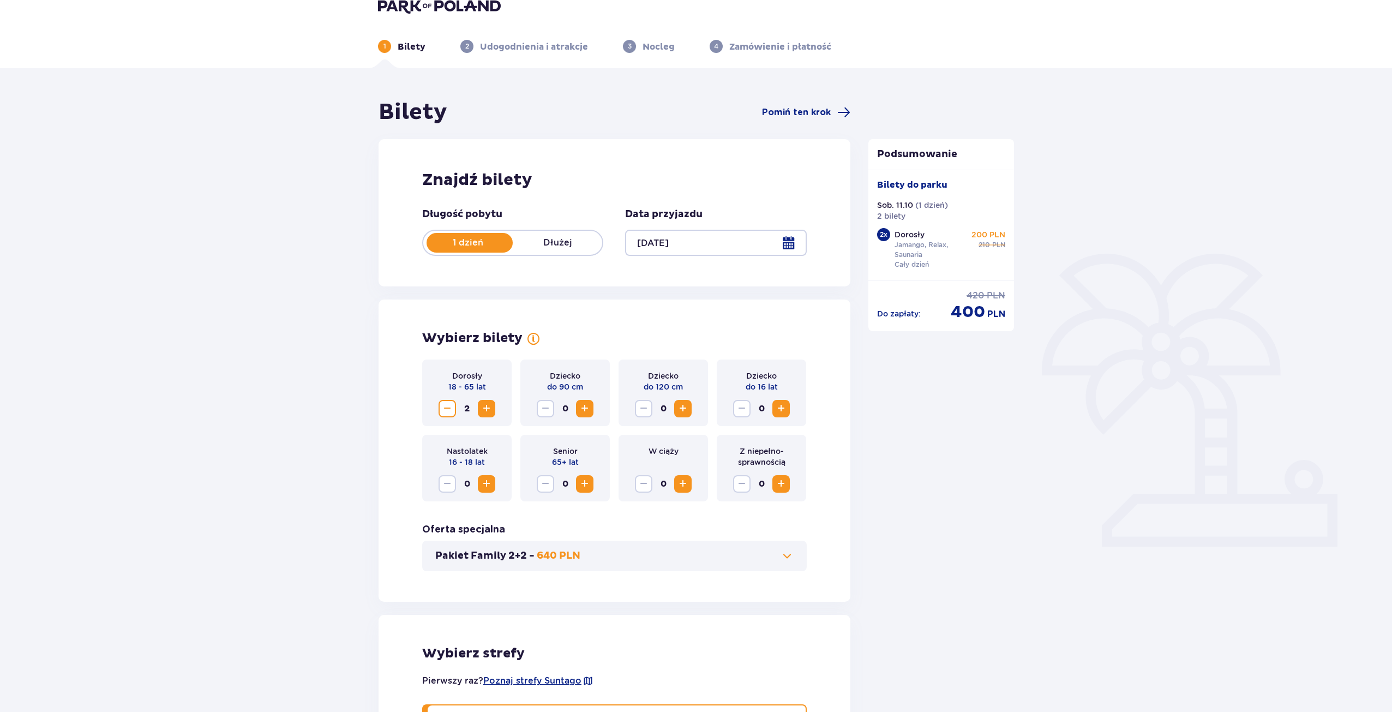
scroll to position [0, 0]
